Goal: Find specific page/section: Locate a particular part of the current website

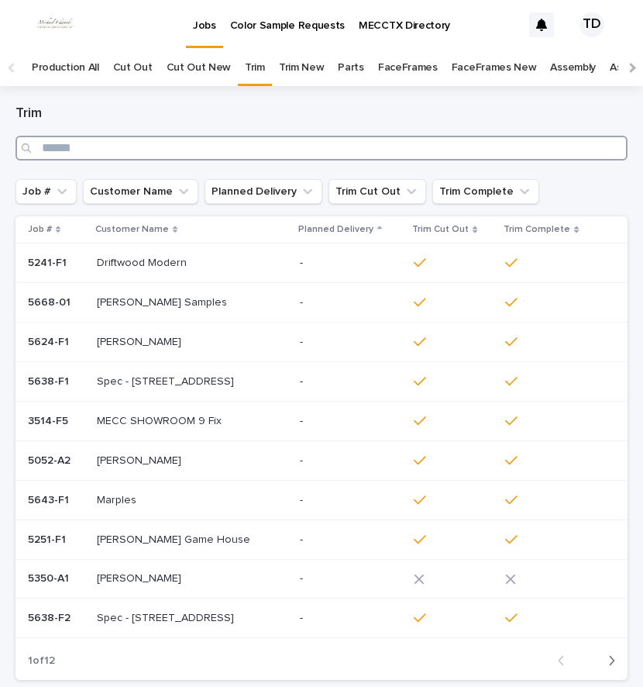
click at [184, 147] on input "Search" at bounding box center [321, 148] width 612 height 25
click at [138, 150] on input "Search" at bounding box center [321, 148] width 612 height 25
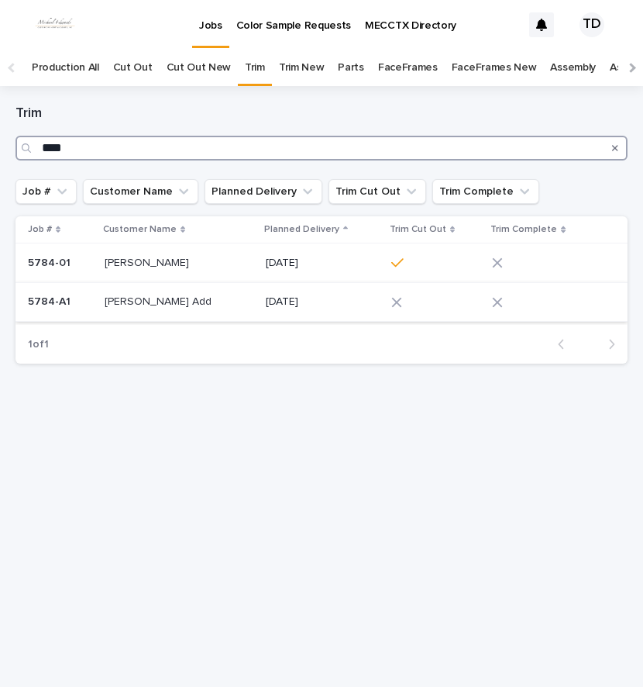
type input "****"
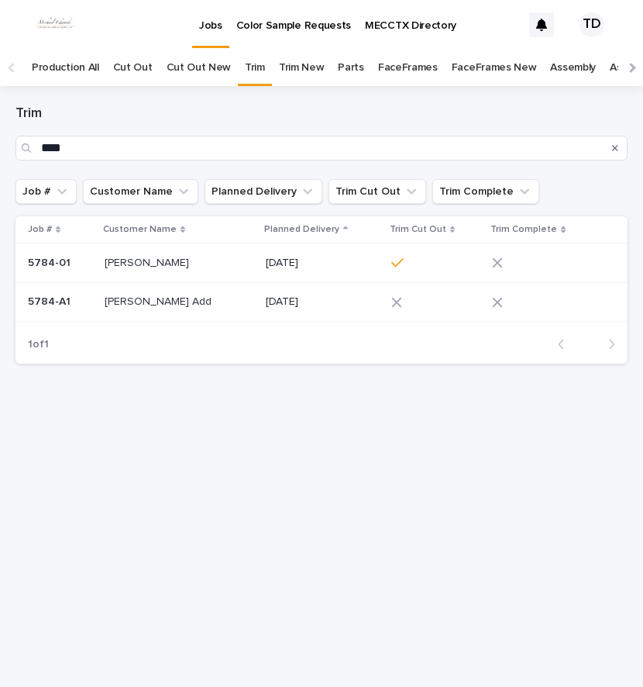
click at [400, 298] on div at bounding box center [429, 302] width 77 height 11
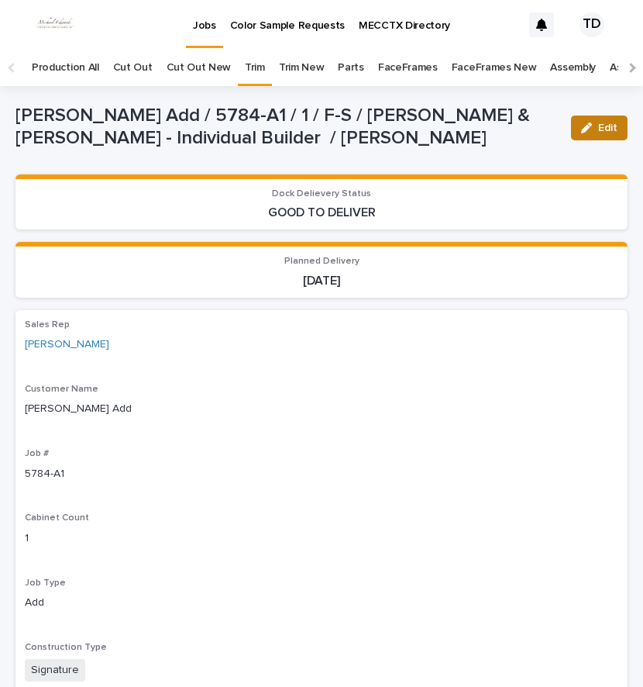
click at [581, 129] on icon "button" at bounding box center [586, 127] width 11 height 11
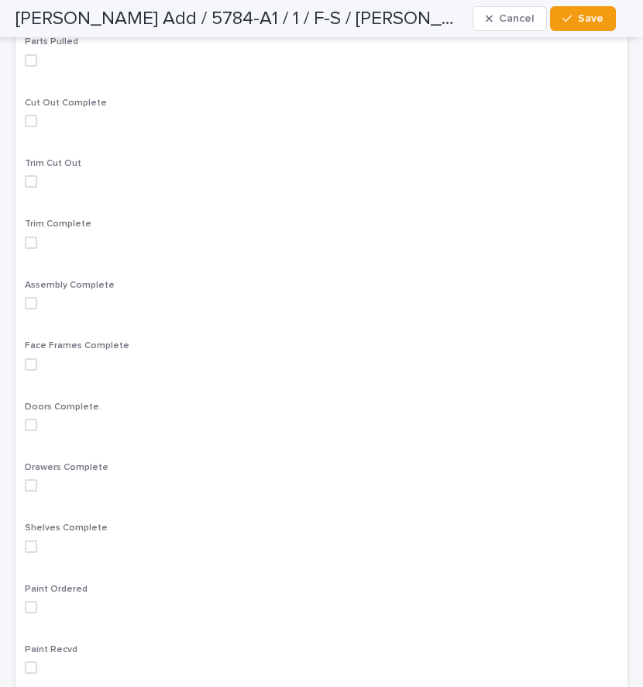
scroll to position [1085, 0]
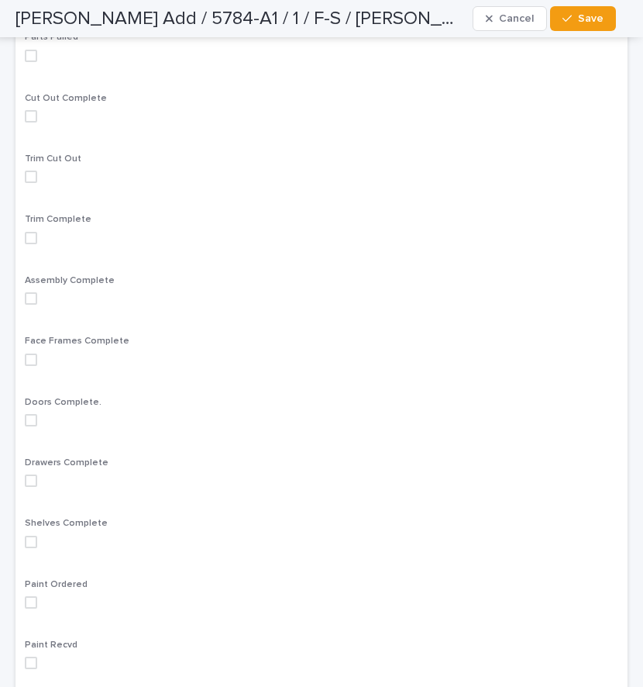
click at [36, 170] on span at bounding box center [31, 176] width 12 height 12
click at [36, 232] on span at bounding box center [31, 238] width 12 height 12
click at [578, 15] on div "button" at bounding box center [570, 18] width 15 height 11
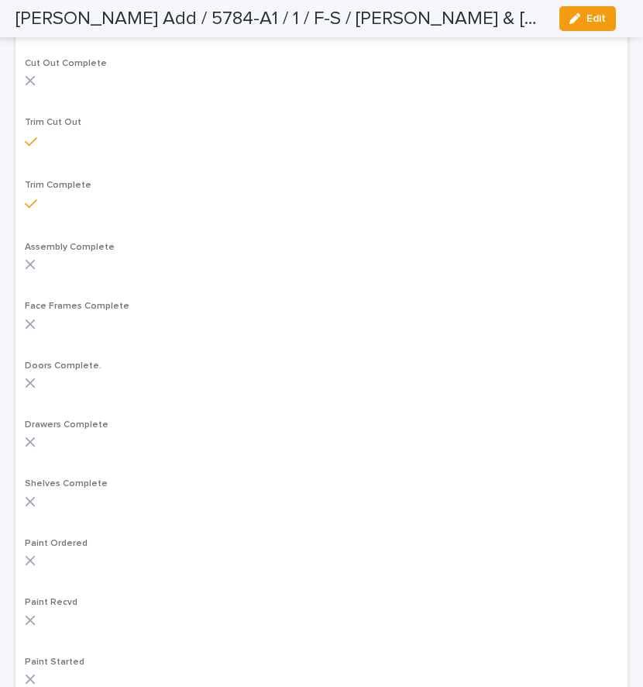
scroll to position [1034, 0]
